Goal: Task Accomplishment & Management: Complete application form

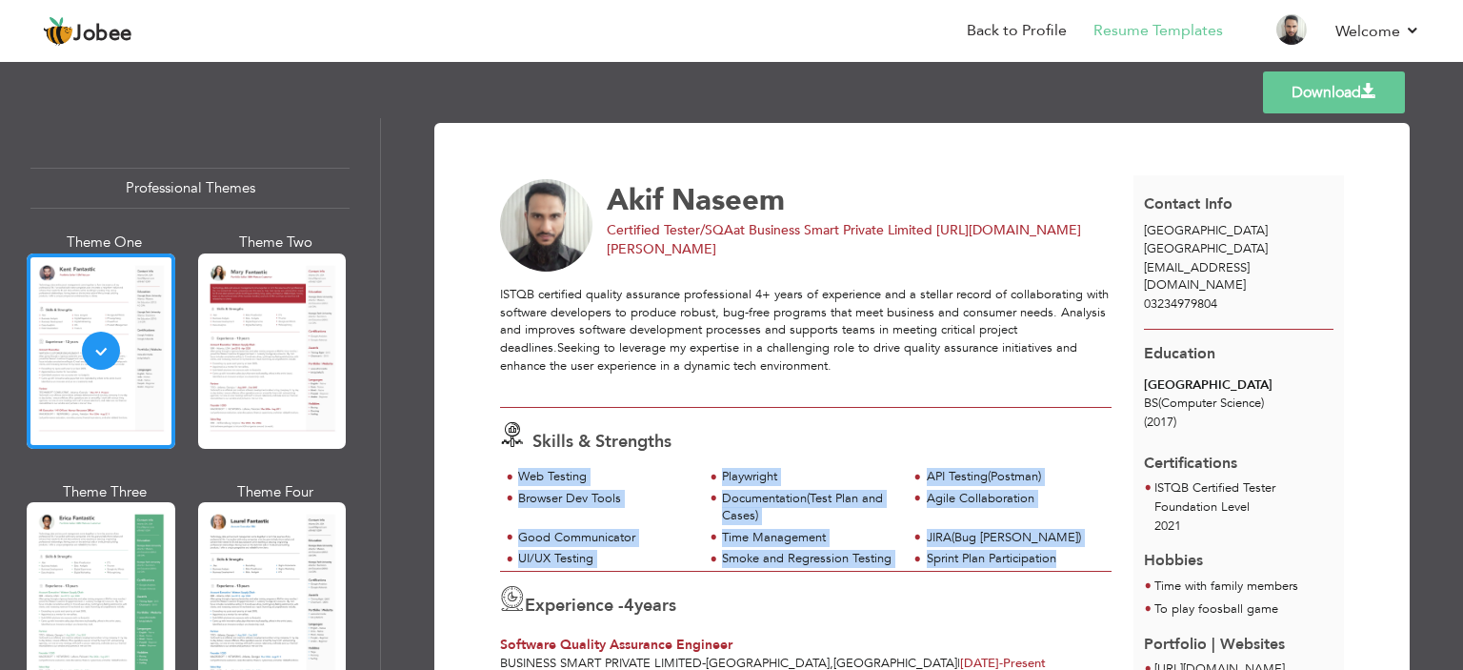
drag, startPoint x: 1085, startPoint y: 561, endPoint x: 514, endPoint y: 472, distance: 577.7
click at [514, 472] on div "Web Testing Playwright API Testing(Postman) Browser Dev Tools Agile Collaborati…" at bounding box center [806, 519] width 612 height 103
copy div "Web Testing Playwright API Testing(Postman) Browser Dev Tools Documentation(Tes…"
click at [735, 544] on div "Time Management" at bounding box center [809, 538] width 174 height 18
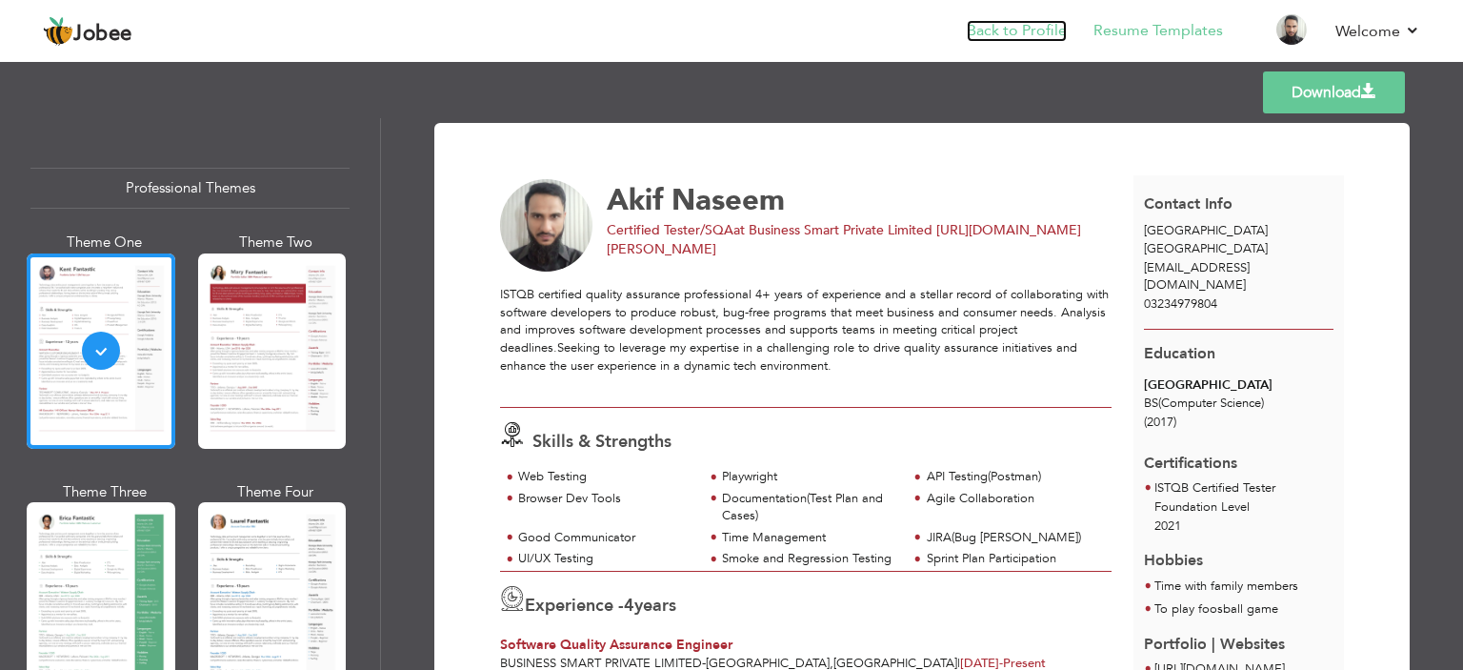
click at [1016, 30] on link "Back to Profile" at bounding box center [1017, 31] width 100 height 22
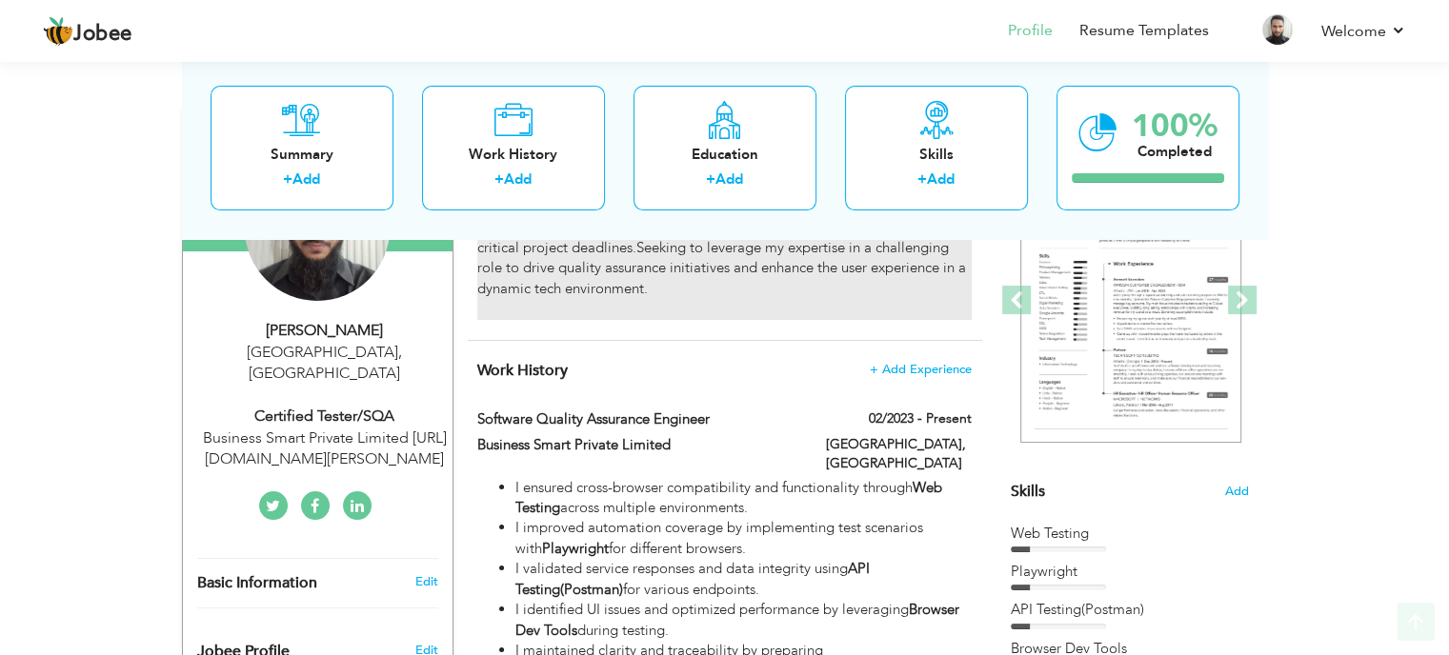
scroll to position [381, 0]
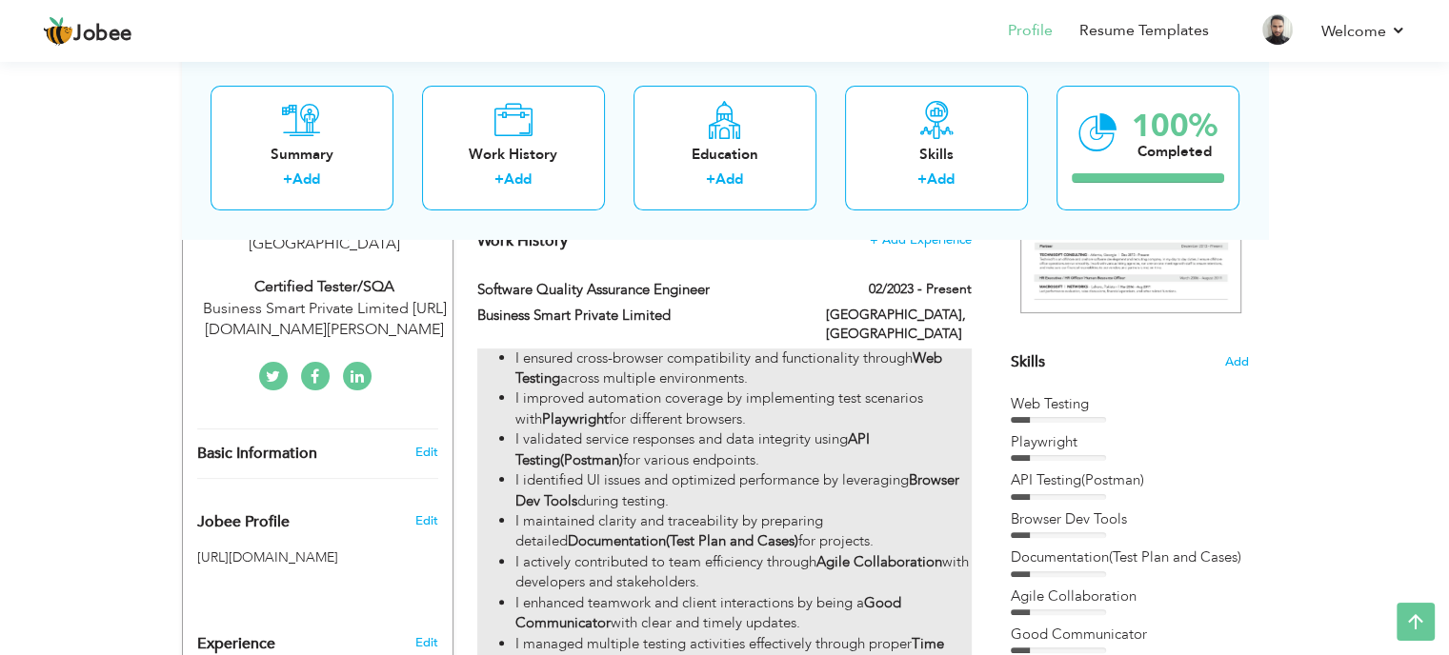
click at [775, 445] on li "I validated service responses and data integrity using API Testing(Postman) for…" at bounding box center [742, 450] width 455 height 41
type input "Software Quality Assurance Engineer"
type input "Business Smart Private Limited"
type input "02/2023"
type input "[GEOGRAPHIC_DATA]"
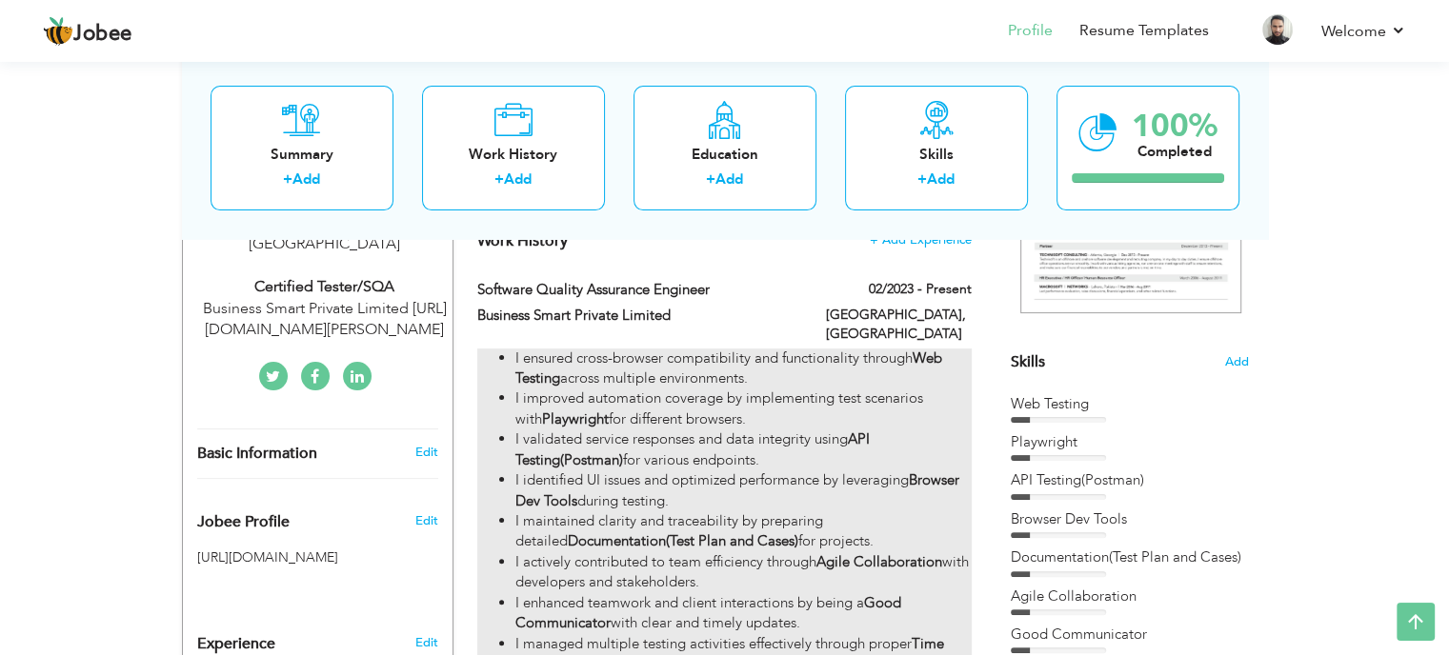
type input "[GEOGRAPHIC_DATA]"
checkbox input "true"
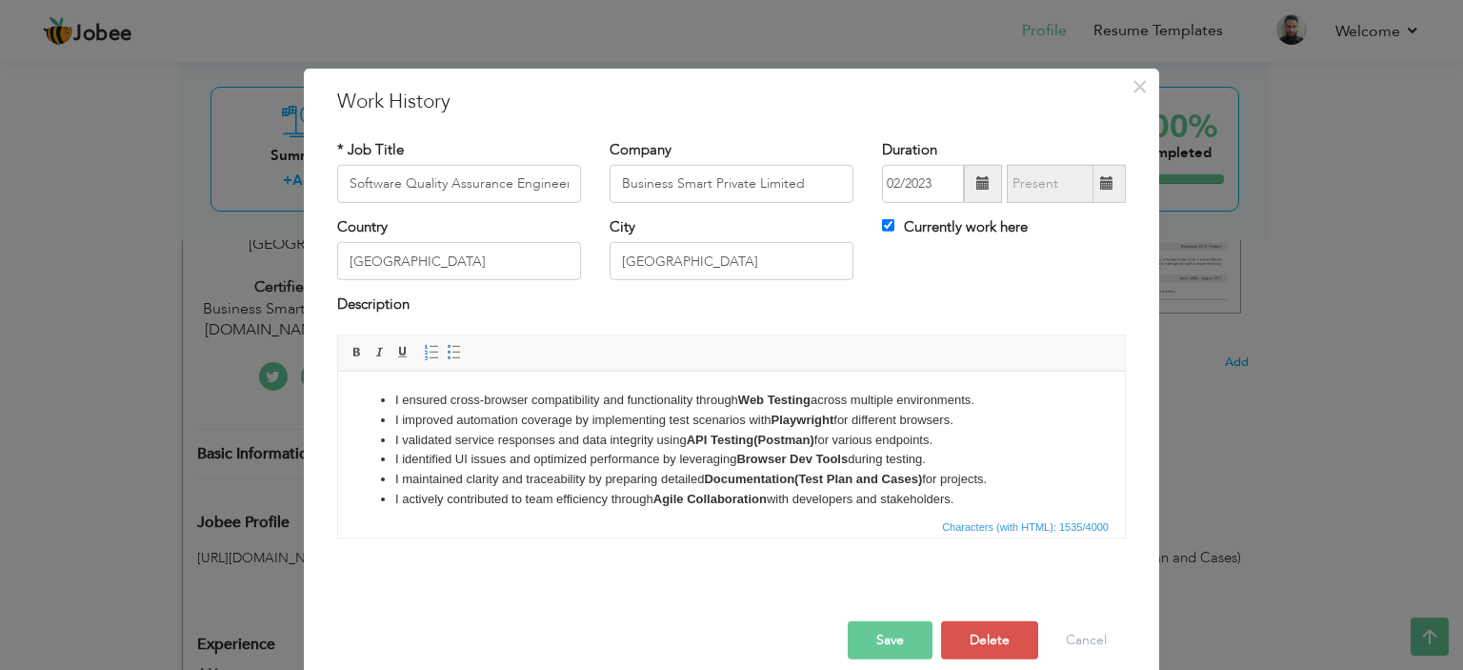
click at [658, 417] on li "I improved automation coverage by implementing test scenarios with Playwright f…" at bounding box center [731, 420] width 673 height 20
click at [835, 400] on li "I ensured cross-browser compatibility and functionality through Web Testing acr…" at bounding box center [731, 400] width 673 height 20
drag, startPoint x: 997, startPoint y: 393, endPoint x: 793, endPoint y: 393, distance: 203.9
click at [793, 393] on li "I ensured cross-browser compatibility and functionality through Web Testing acr…" at bounding box center [731, 400] width 673 height 20
click at [794, 398] on strong "Web Testing" at bounding box center [774, 399] width 72 height 14
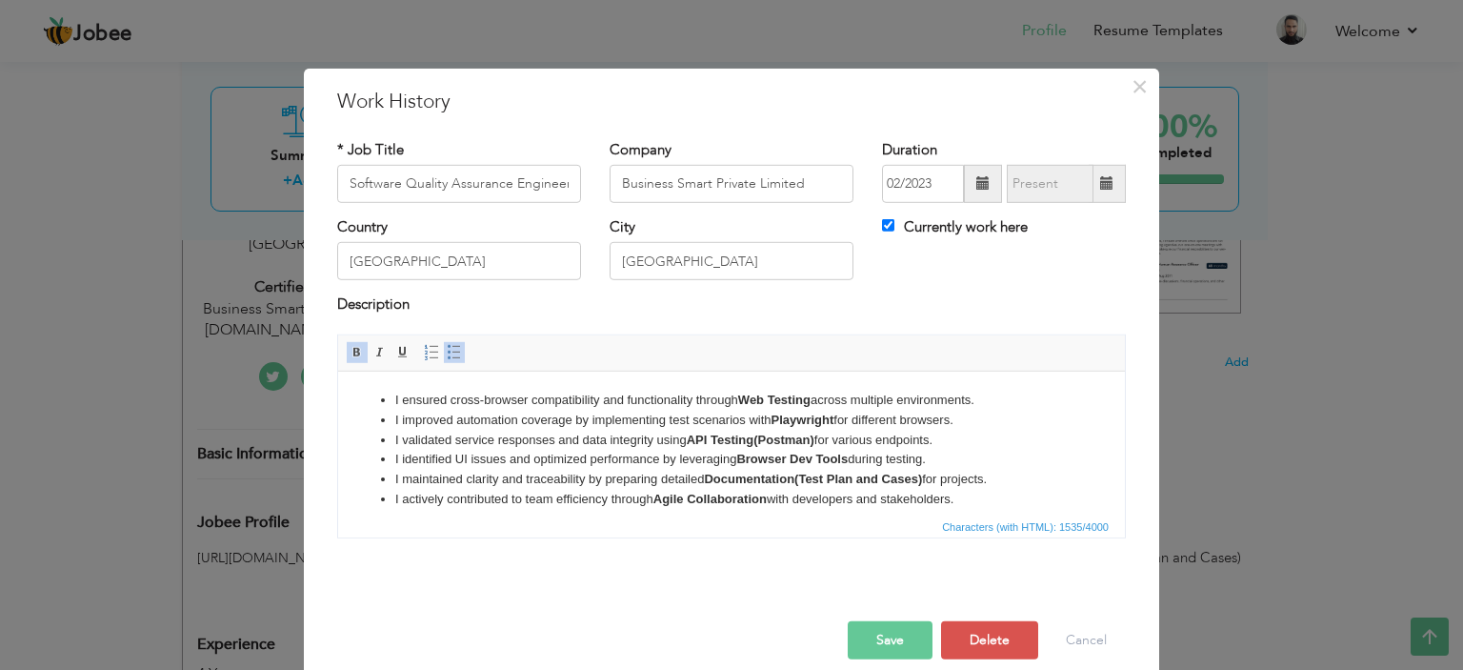
click at [992, 398] on li "I ensured cross-browser compatibility and functionality through Web Testing acr…" at bounding box center [731, 400] width 673 height 20
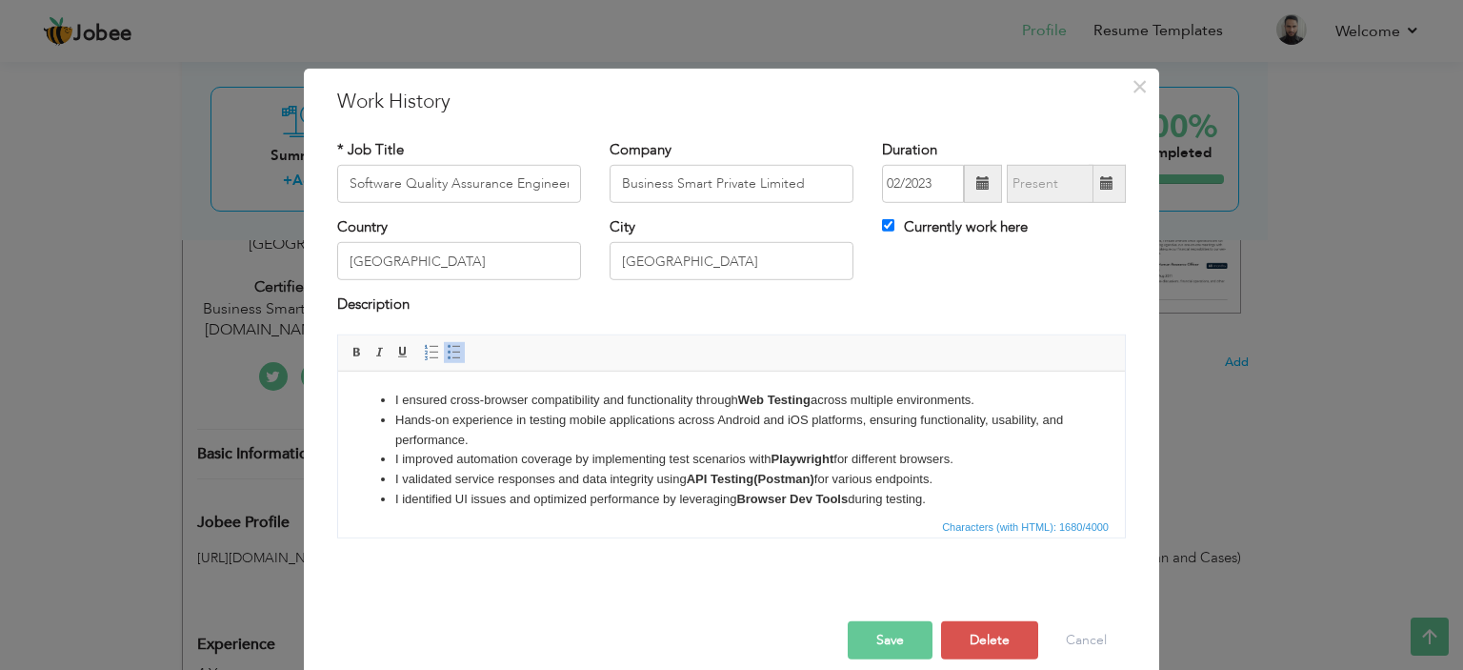
click at [727, 475] on strong "API Testing(Postman)" at bounding box center [751, 478] width 128 height 14
drag, startPoint x: 865, startPoint y: 419, endPoint x: 716, endPoint y: 425, distance: 148.7
click at [716, 425] on li "Hands-on experience in testing mobile applications across Android and iOS platf…" at bounding box center [731, 430] width 673 height 40
click at [774, 470] on li "I validated service responses and data integrity using API Testing(Postman) for…" at bounding box center [731, 479] width 673 height 20
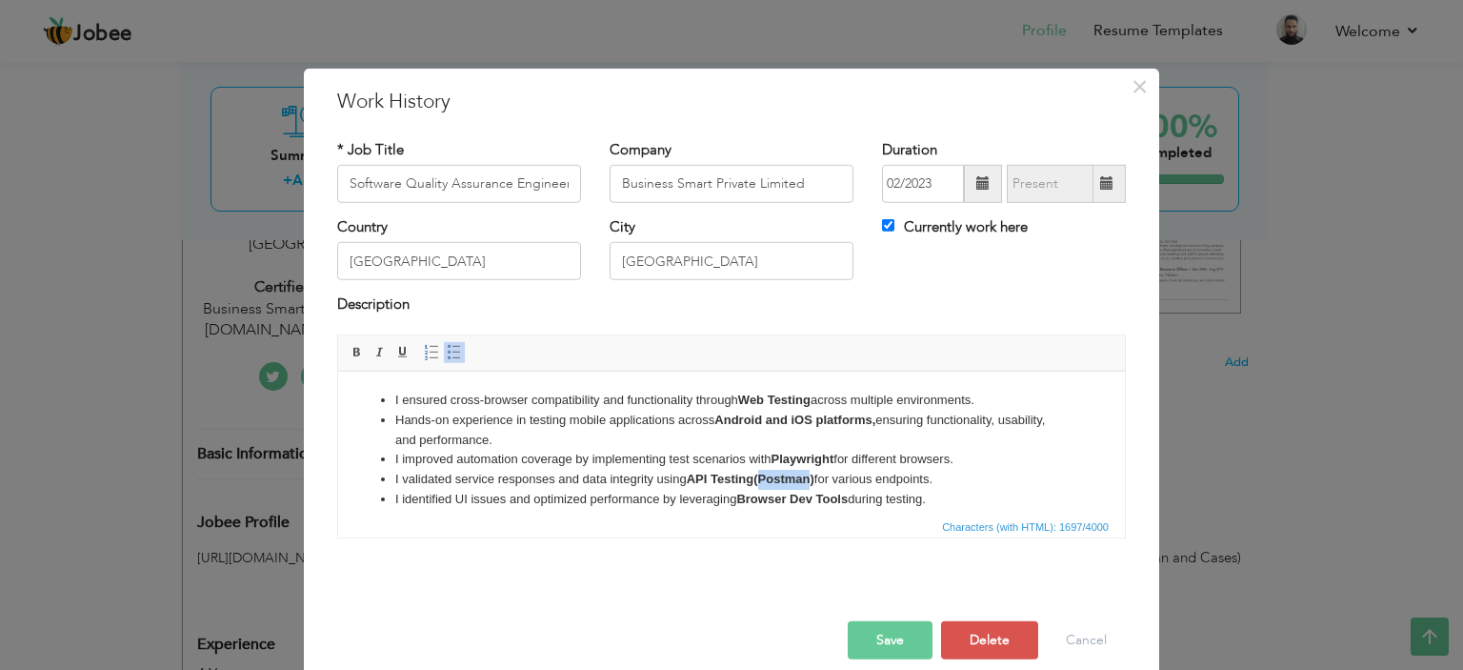
click at [456, 354] on span "Paragraph Insert/Remove Numbered List Insert/Remove Bulleted List" at bounding box center [445, 355] width 51 height 28
click at [453, 353] on link "Insert/Remove Bulleted List" at bounding box center [454, 352] width 21 height 21
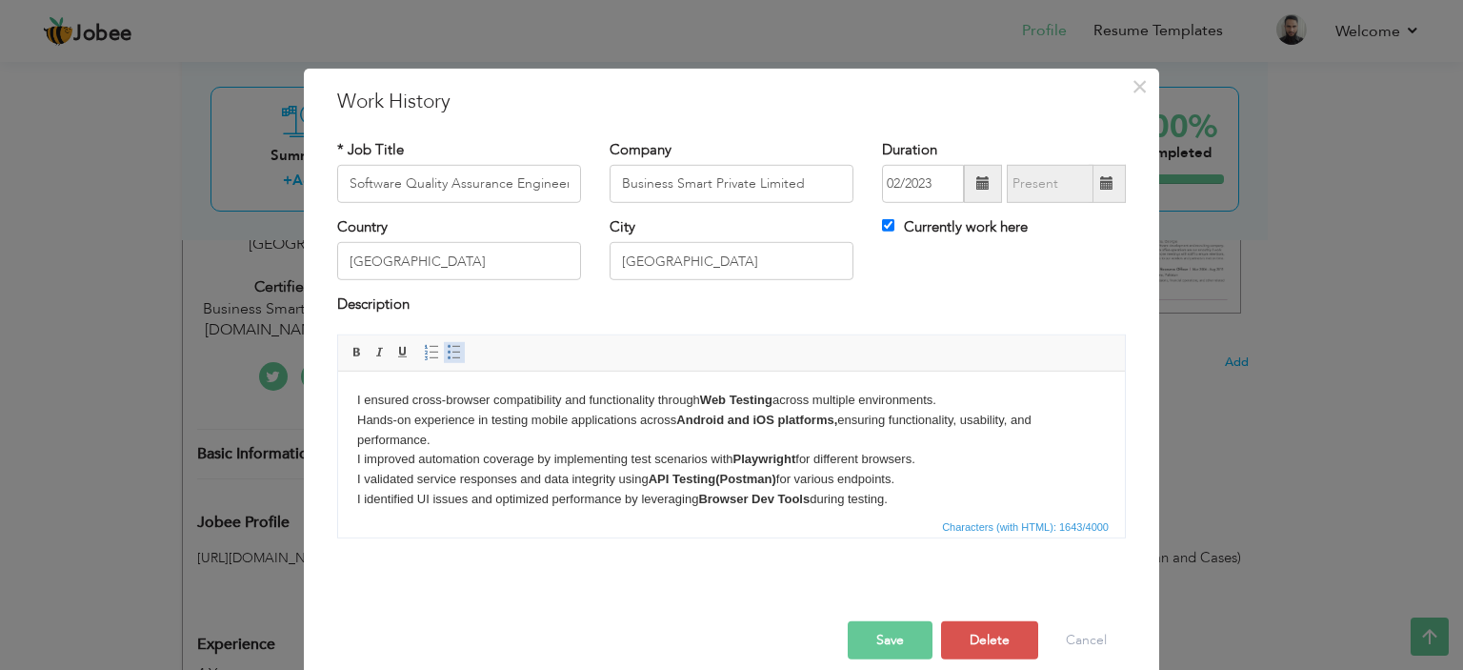
click at [453, 353] on link "Insert/Remove Bulleted List" at bounding box center [454, 352] width 21 height 21
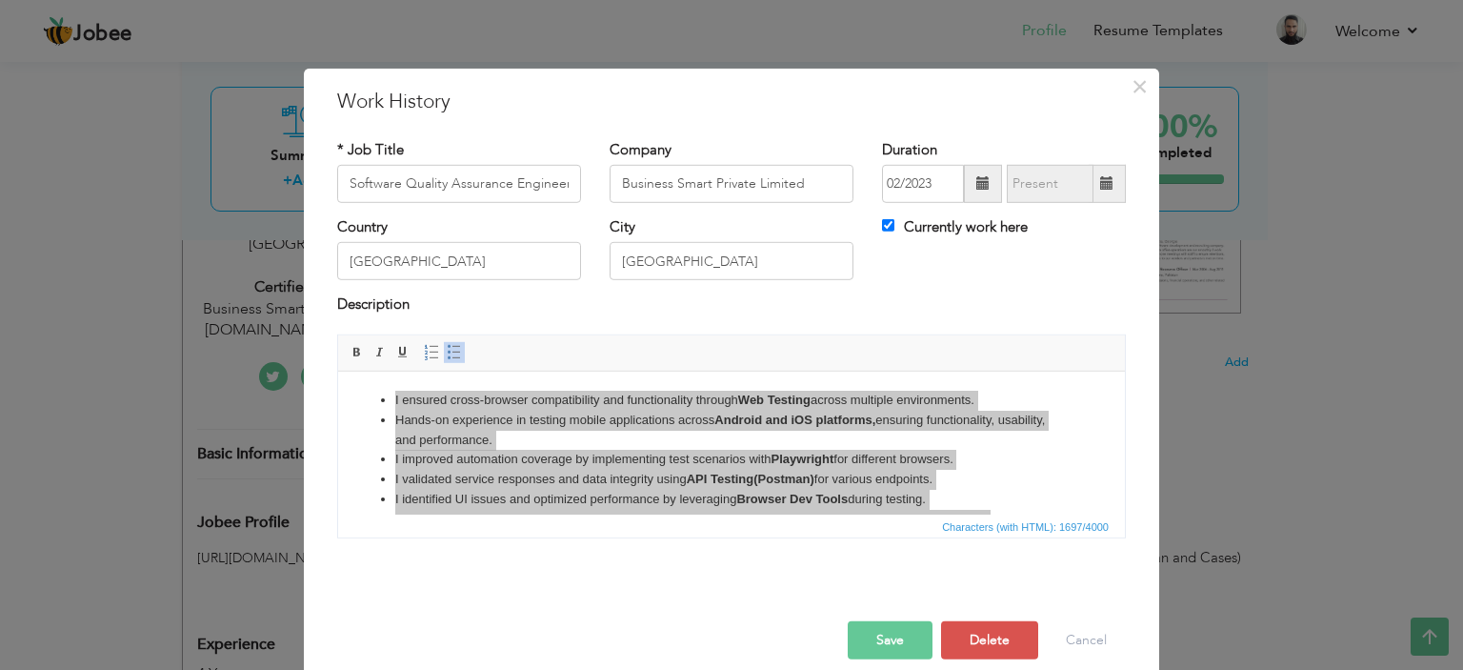
click at [863, 643] on button "Save" at bounding box center [890, 640] width 85 height 38
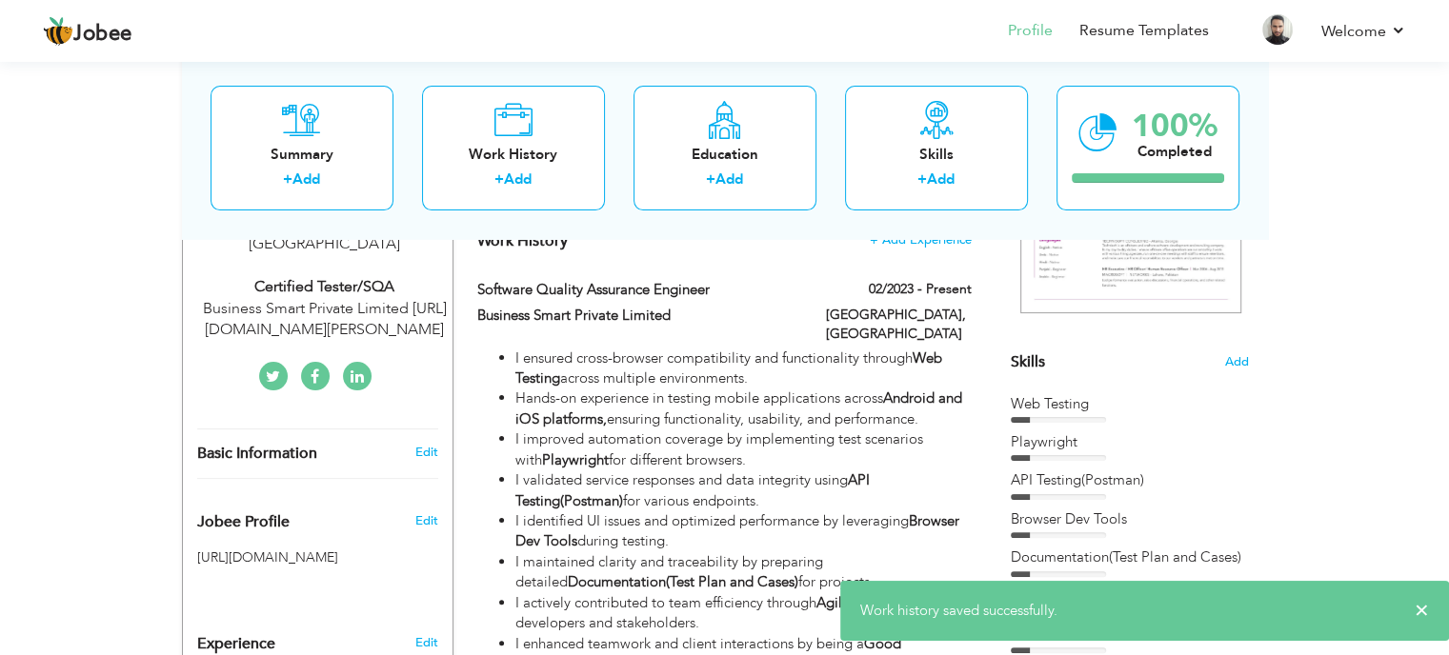
click at [1229, 360] on span "Add" at bounding box center [1236, 362] width 25 height 18
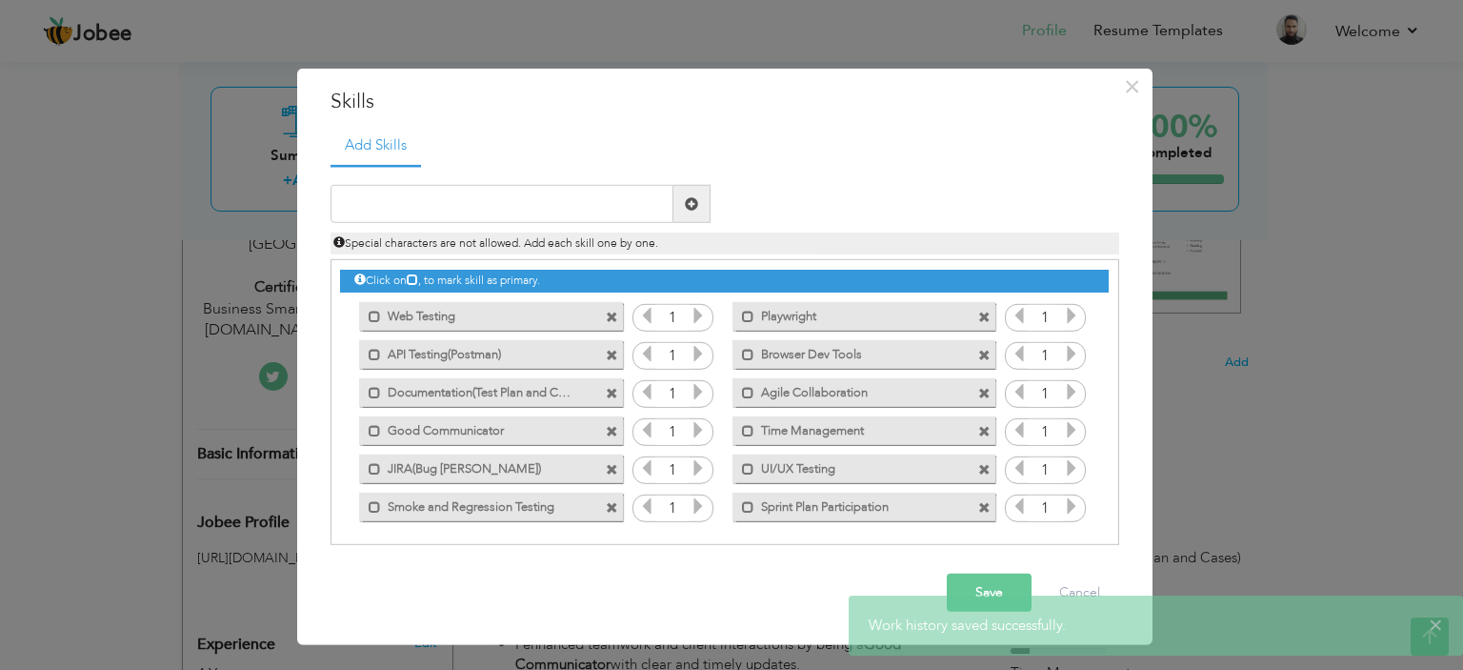
click at [614, 317] on span at bounding box center [612, 317] width 12 height 12
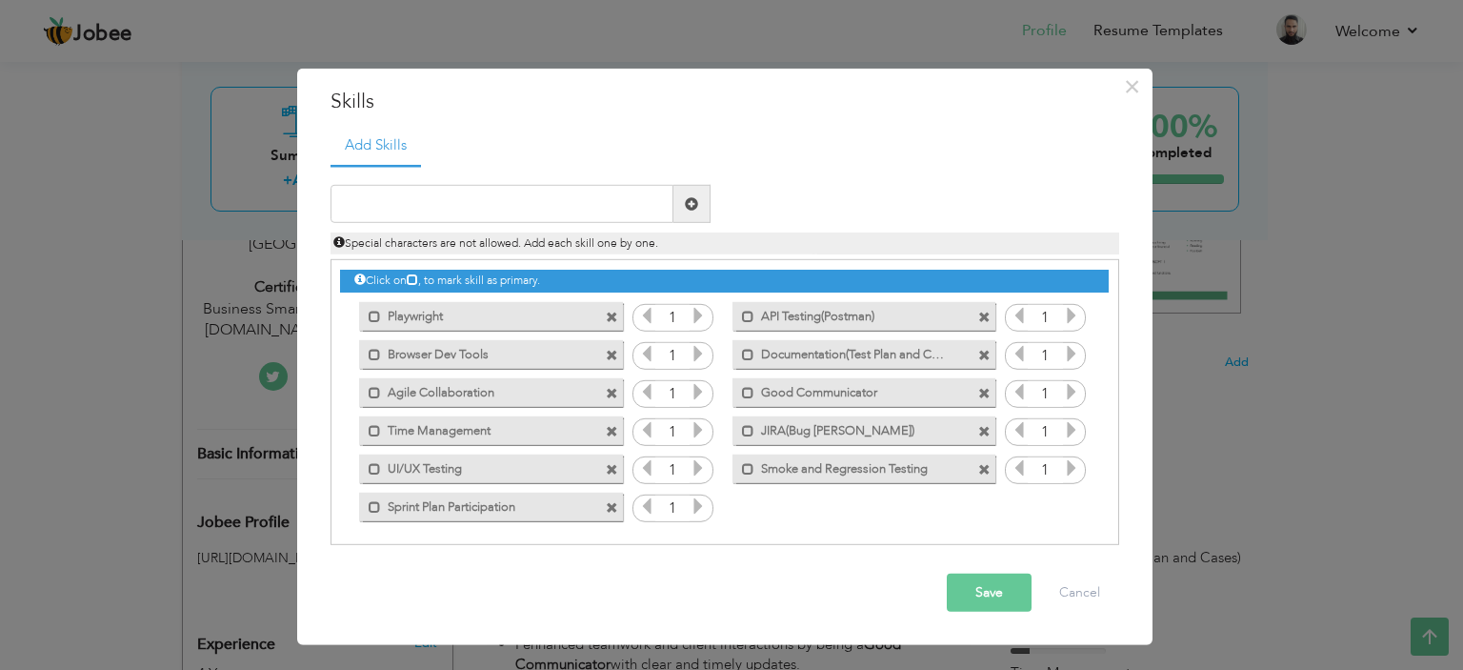
click at [476, 224] on div "Special characters are not allowed. Add each skill one by one." at bounding box center [724, 238] width 817 height 31
click at [474, 213] on input "text" at bounding box center [502, 204] width 343 height 38
type input "Web and Mobile(Andriod/IOS)"
click at [688, 202] on span at bounding box center [691, 203] width 13 height 13
click at [979, 585] on button "Save" at bounding box center [989, 593] width 85 height 38
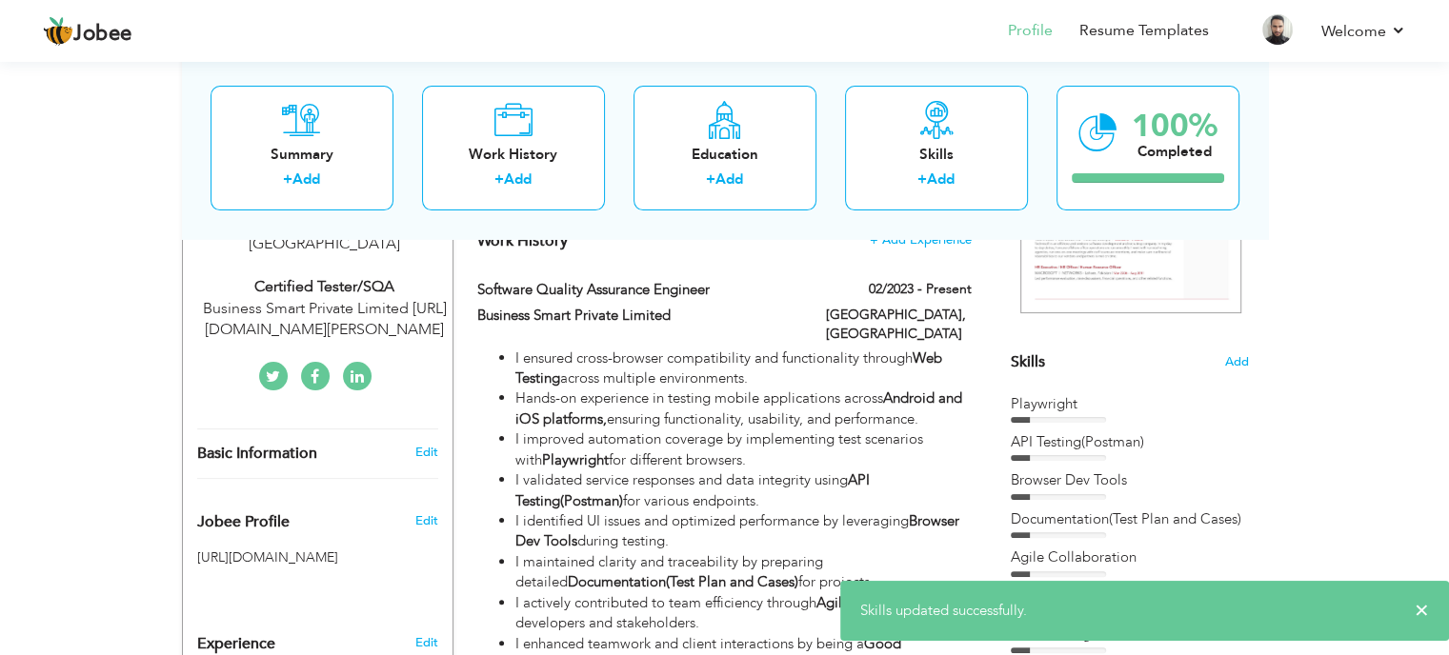
scroll to position [667, 0]
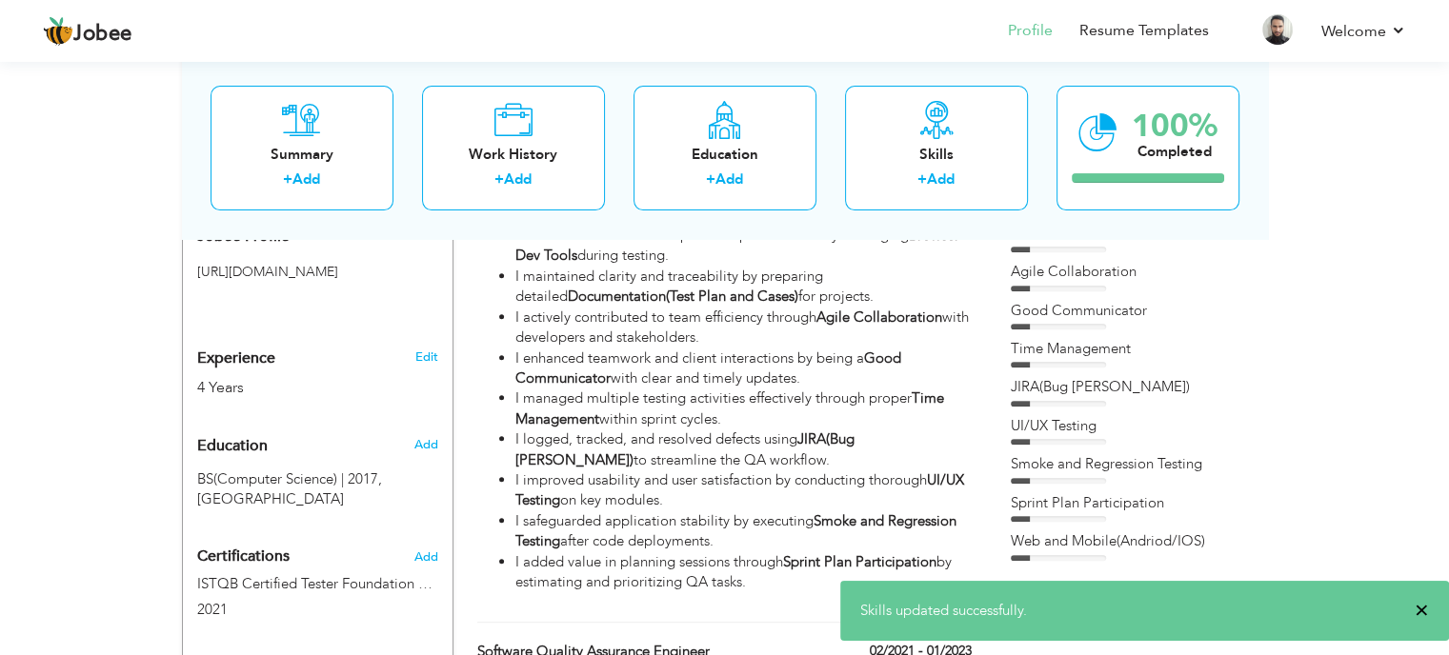
click at [1418, 614] on span "×" at bounding box center [1422, 610] width 14 height 19
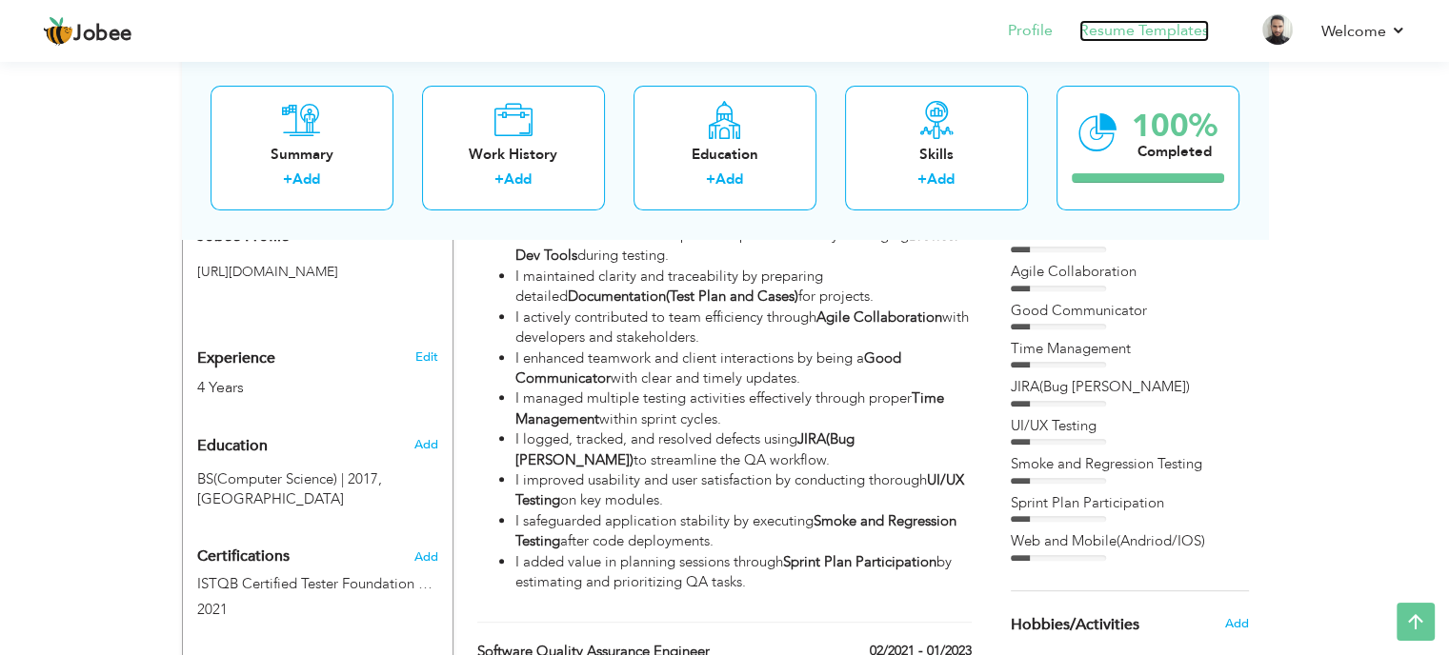
click at [1112, 31] on link "Resume Templates" at bounding box center [1144, 31] width 130 height 22
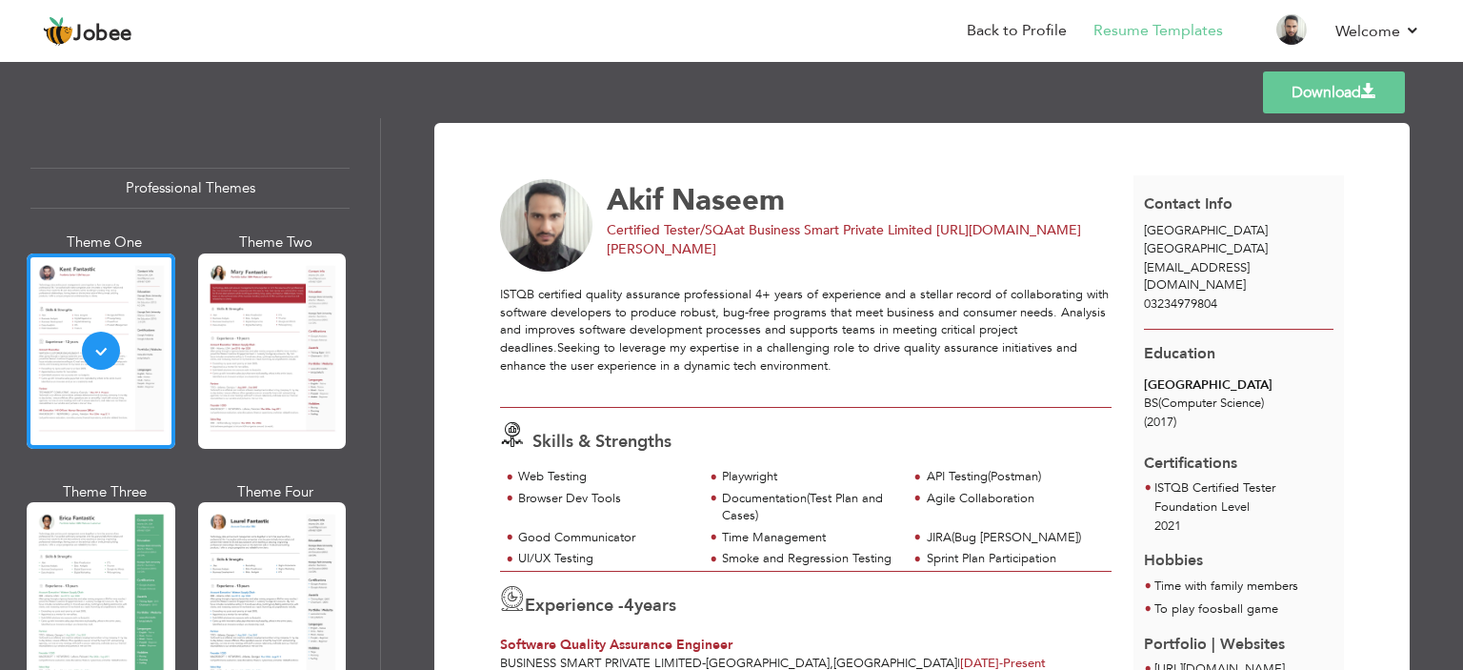
scroll to position [286, 0]
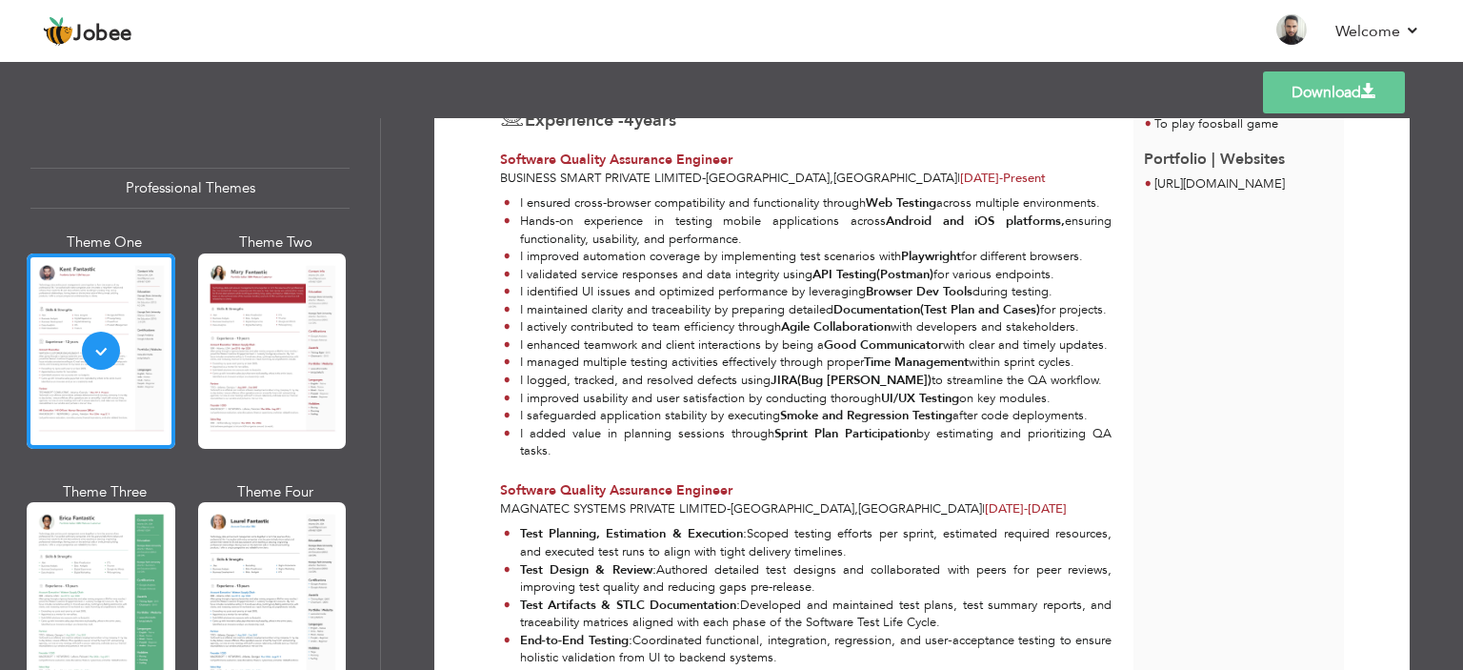
scroll to position [572, 0]
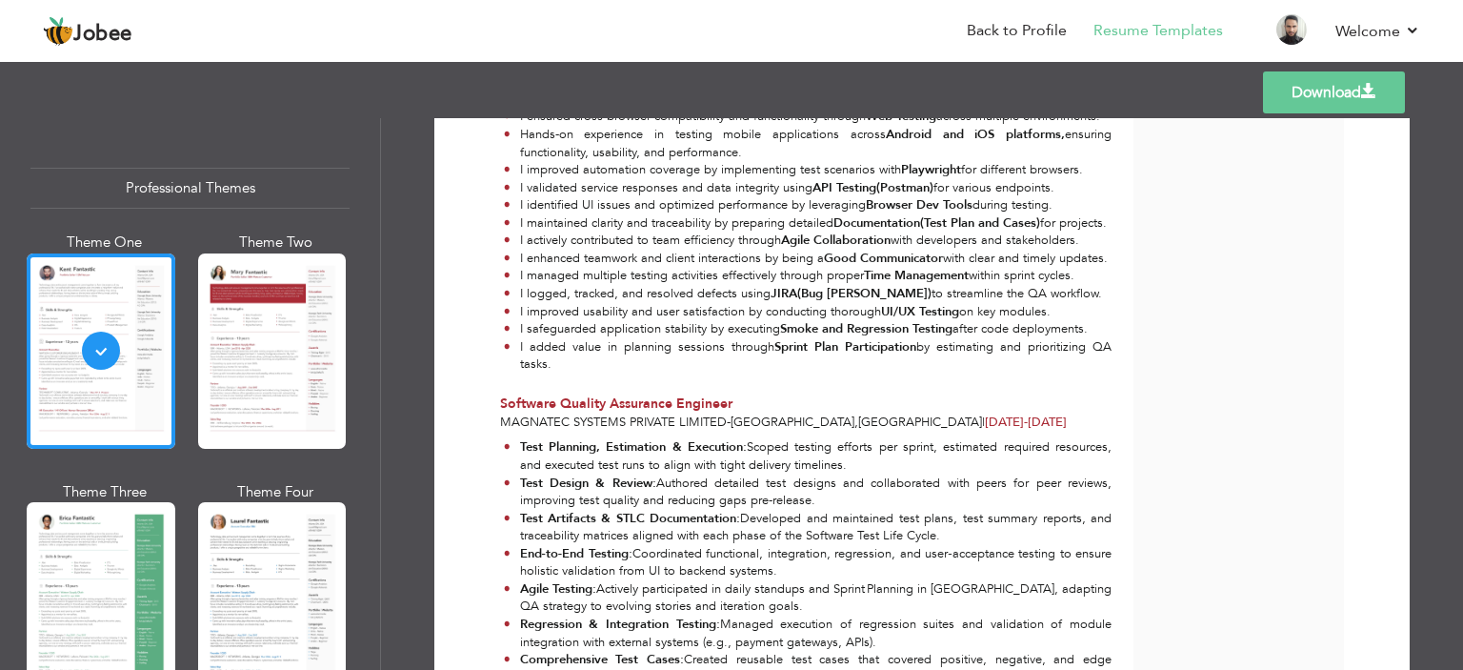
drag, startPoint x: 1372, startPoint y: 95, endPoint x: 1276, endPoint y: 117, distance: 98.7
click at [1371, 94] on span at bounding box center [1368, 91] width 15 height 15
